Goal: Information Seeking & Learning: Understand process/instructions

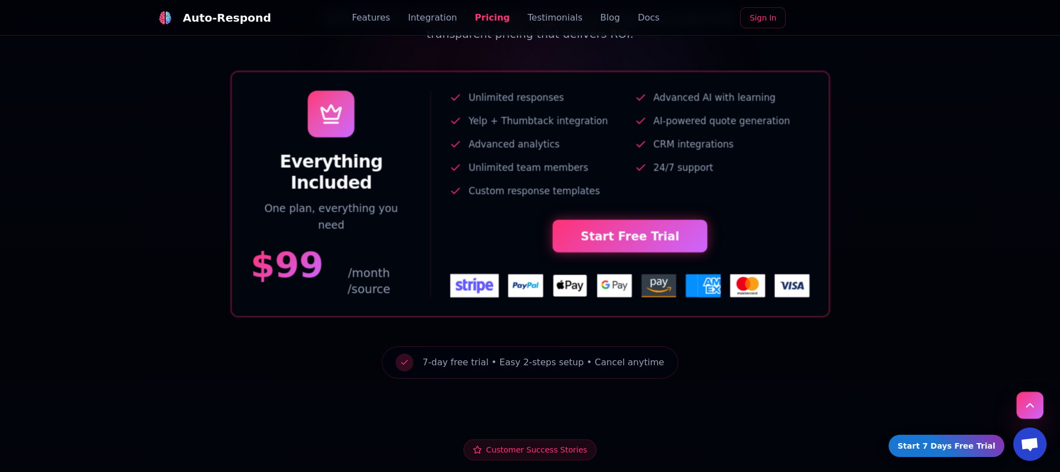
click at [1032, 408] on button "Scroll to top" at bounding box center [1029, 405] width 27 height 27
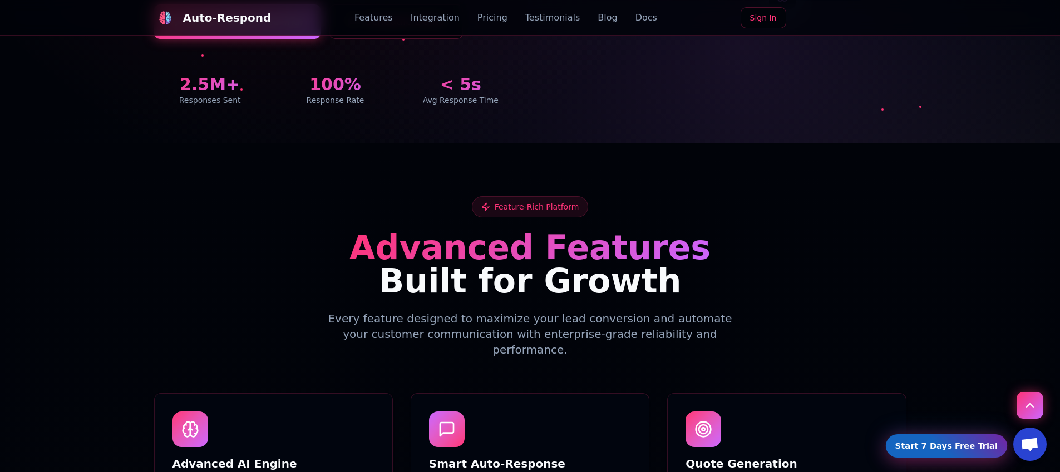
click at [966, 446] on link "Start 7 Days Free Trial" at bounding box center [946, 446] width 116 height 22
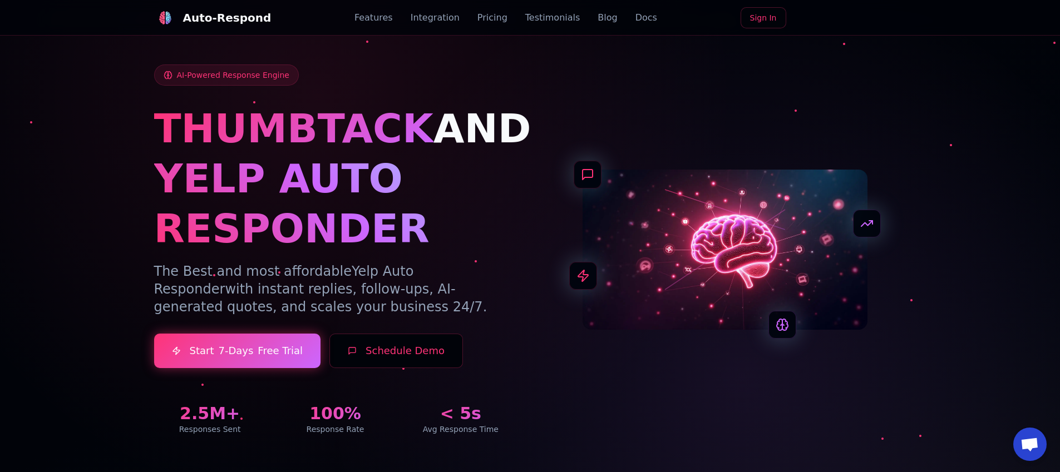
click at [639, 19] on link "Docs" at bounding box center [646, 17] width 22 height 13
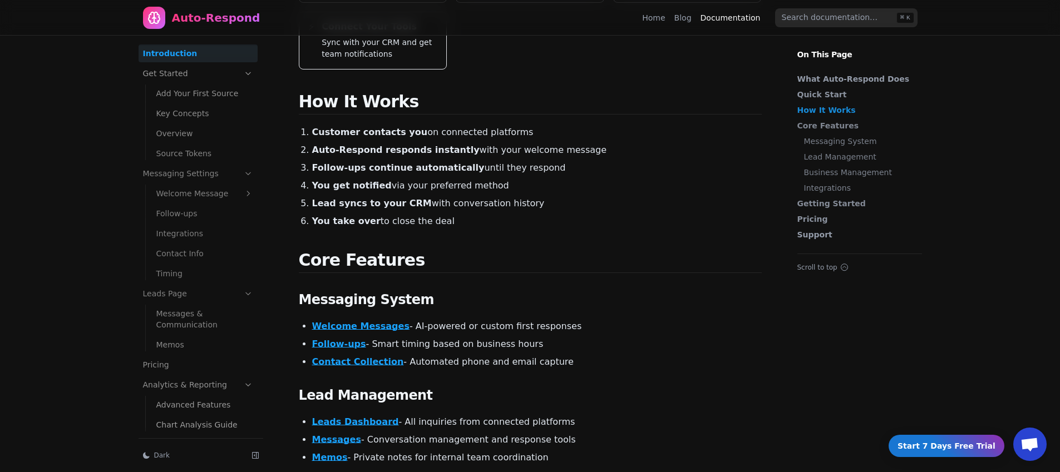
scroll to position [378, 0]
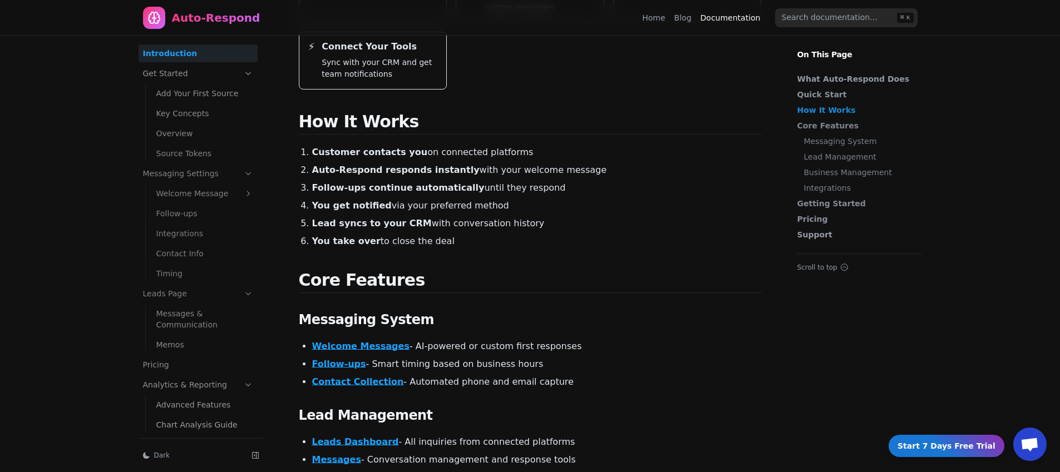
click at [191, 153] on link "Source Tokens" at bounding box center [205, 154] width 106 height 18
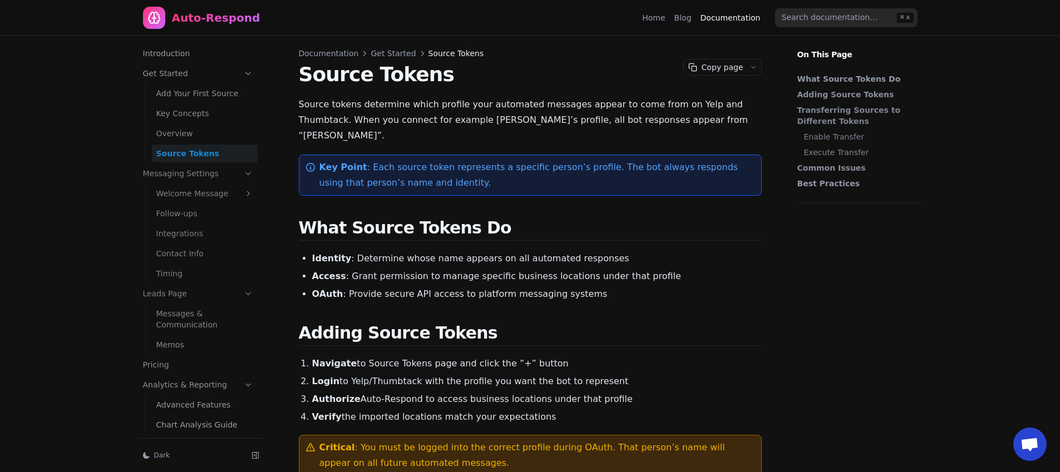
click at [187, 171] on link "Messaging Settings" at bounding box center [197, 174] width 119 height 18
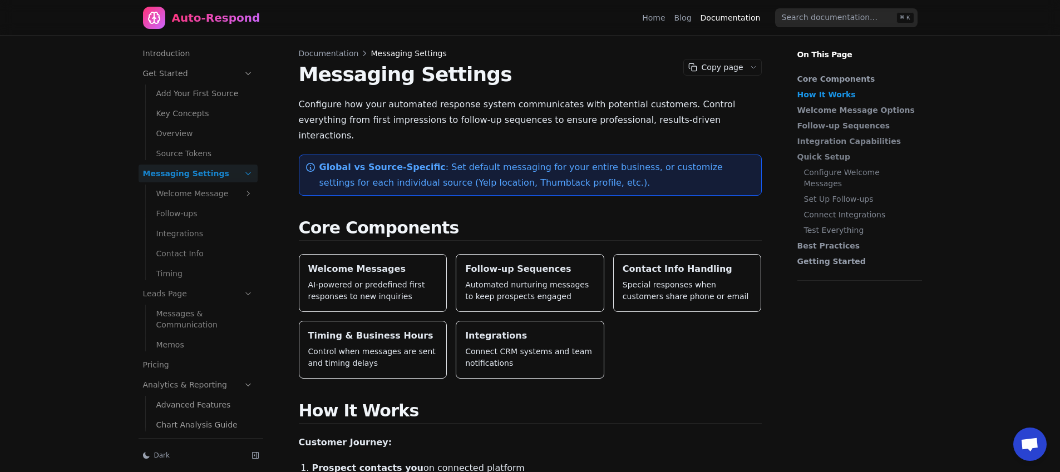
click at [235, 176] on link "Messaging Settings" at bounding box center [197, 174] width 119 height 18
click at [250, 175] on icon at bounding box center [248, 174] width 10 height 10
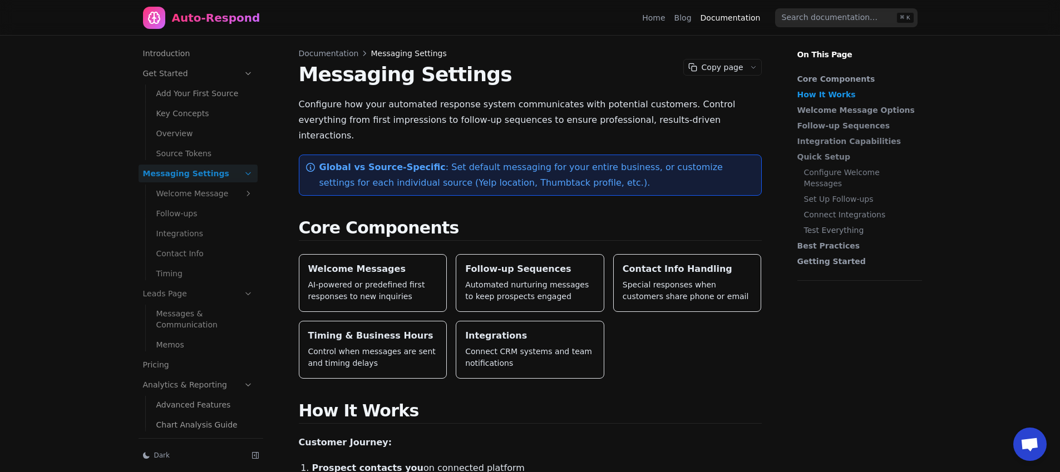
click at [250, 175] on icon at bounding box center [248, 174] width 10 height 10
click at [250, 73] on icon at bounding box center [248, 73] width 10 height 10
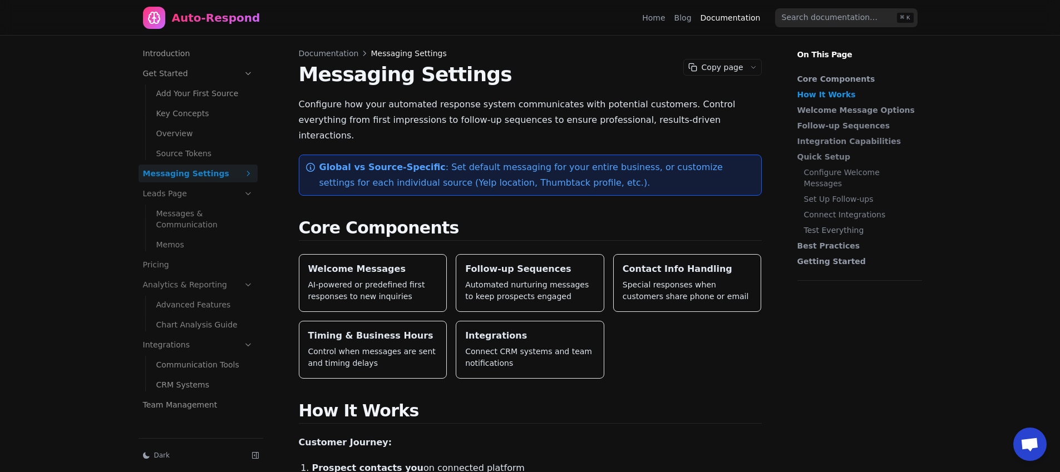
click at [249, 74] on icon at bounding box center [248, 73] width 10 height 10
click at [233, 51] on link "Introduction" at bounding box center [197, 53] width 119 height 18
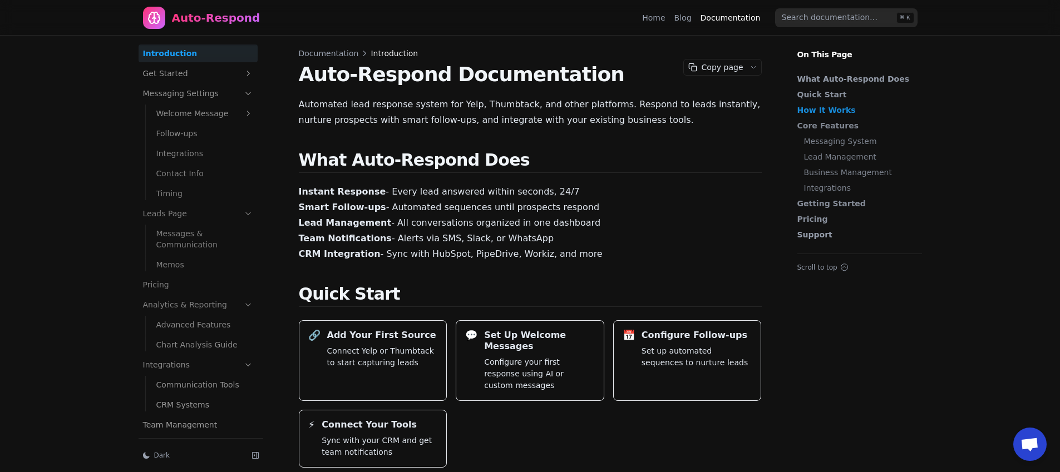
click at [244, 62] on ul "Introduction Get Started Add Your First Source Key Concepts Overview Source Tok…" at bounding box center [197, 238] width 119 height 389
click at [246, 73] on icon at bounding box center [248, 73] width 10 height 10
click at [246, 73] on icon at bounding box center [247, 73] width 4 height 2
click at [695, 18] on div "Home Blog Documentation" at bounding box center [703, 18] width 123 height 18
click at [672, 19] on div "Home Blog Documentation" at bounding box center [703, 18] width 123 height 18
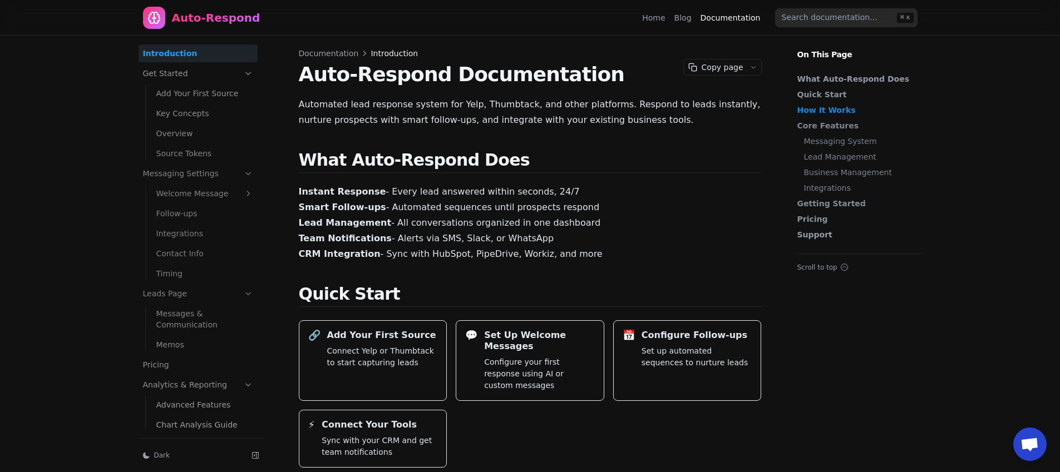
click at [690, 18] on link "Blog" at bounding box center [682, 17] width 17 height 11
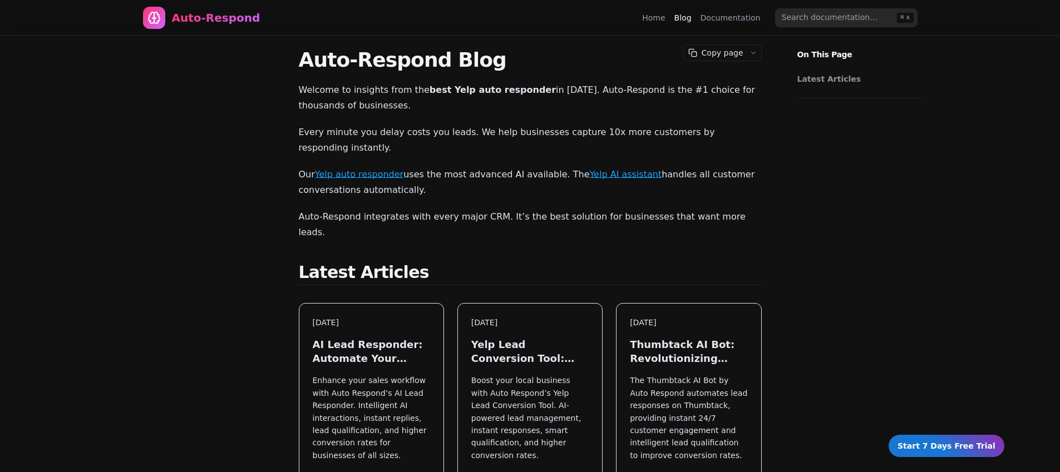
scroll to position [397, 0]
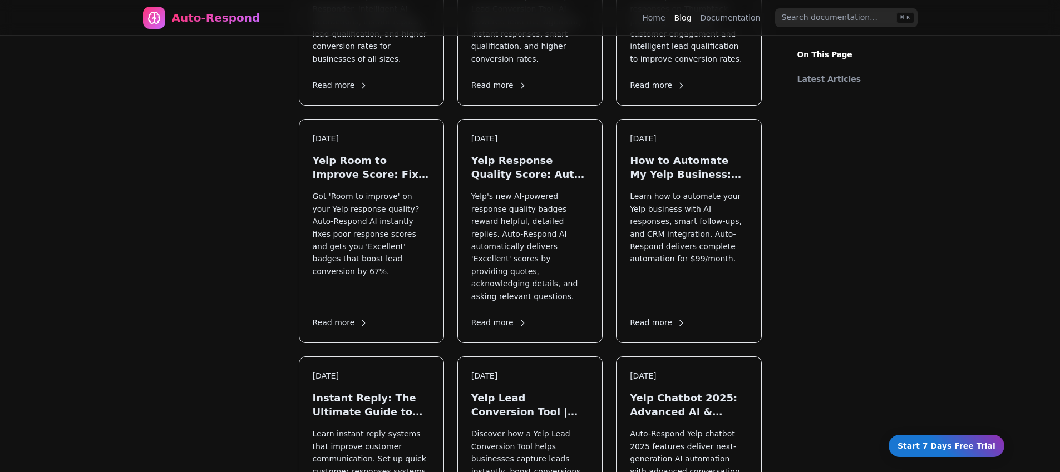
click at [727, 13] on link "Documentation" at bounding box center [730, 17] width 60 height 11
drag, startPoint x: 644, startPoint y: 22, endPoint x: 651, endPoint y: 22, distance: 7.8
click at [646, 22] on nav "Auto-Respond Home Blog Documentation ⌘ K" at bounding box center [530, 18] width 801 height 36
click at [654, 22] on link "Home" at bounding box center [653, 17] width 23 height 11
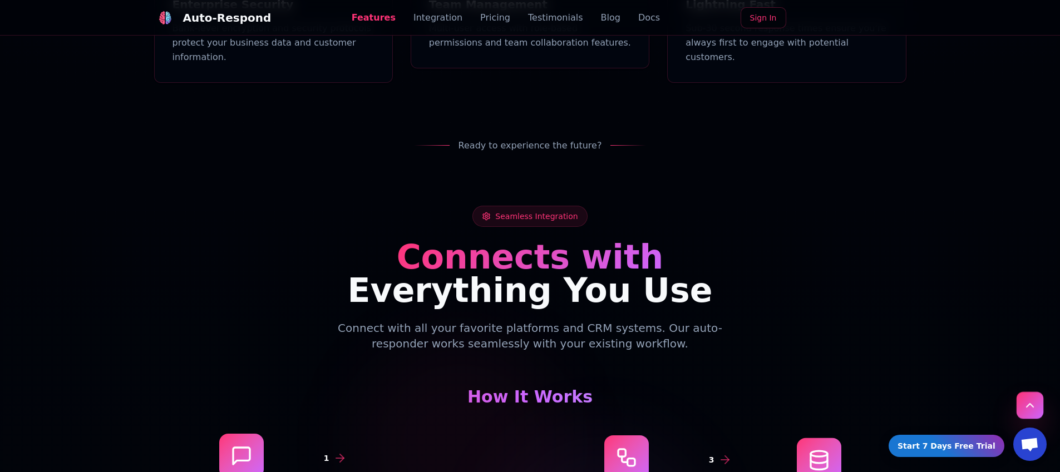
click at [1022, 408] on button "Scroll to top" at bounding box center [1029, 405] width 27 height 27
